Goal: Transaction & Acquisition: Purchase product/service

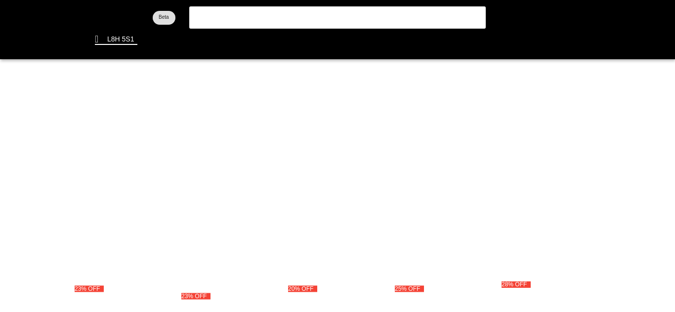
click at [270, 19] on flt-glass-pane at bounding box center [337, 156] width 675 height 312
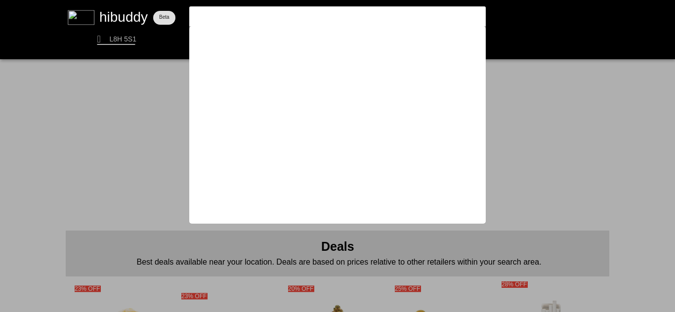
type input "Fruit Loopz"
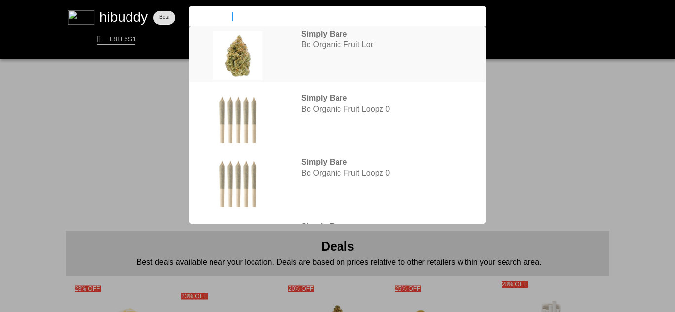
click at [318, 46] on flt-glass-pane at bounding box center [337, 156] width 675 height 312
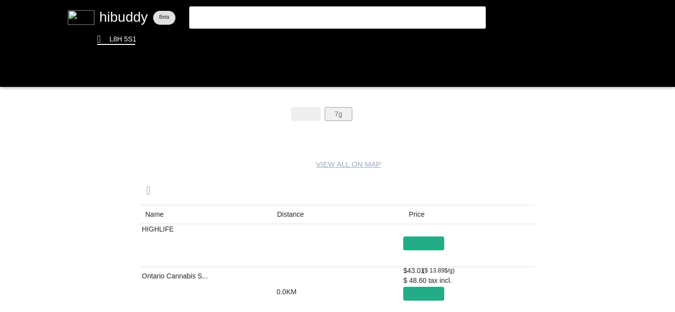
click at [338, 110] on flt-glass-pane at bounding box center [337, 156] width 675 height 312
